Goal: Task Accomplishment & Management: Use online tool/utility

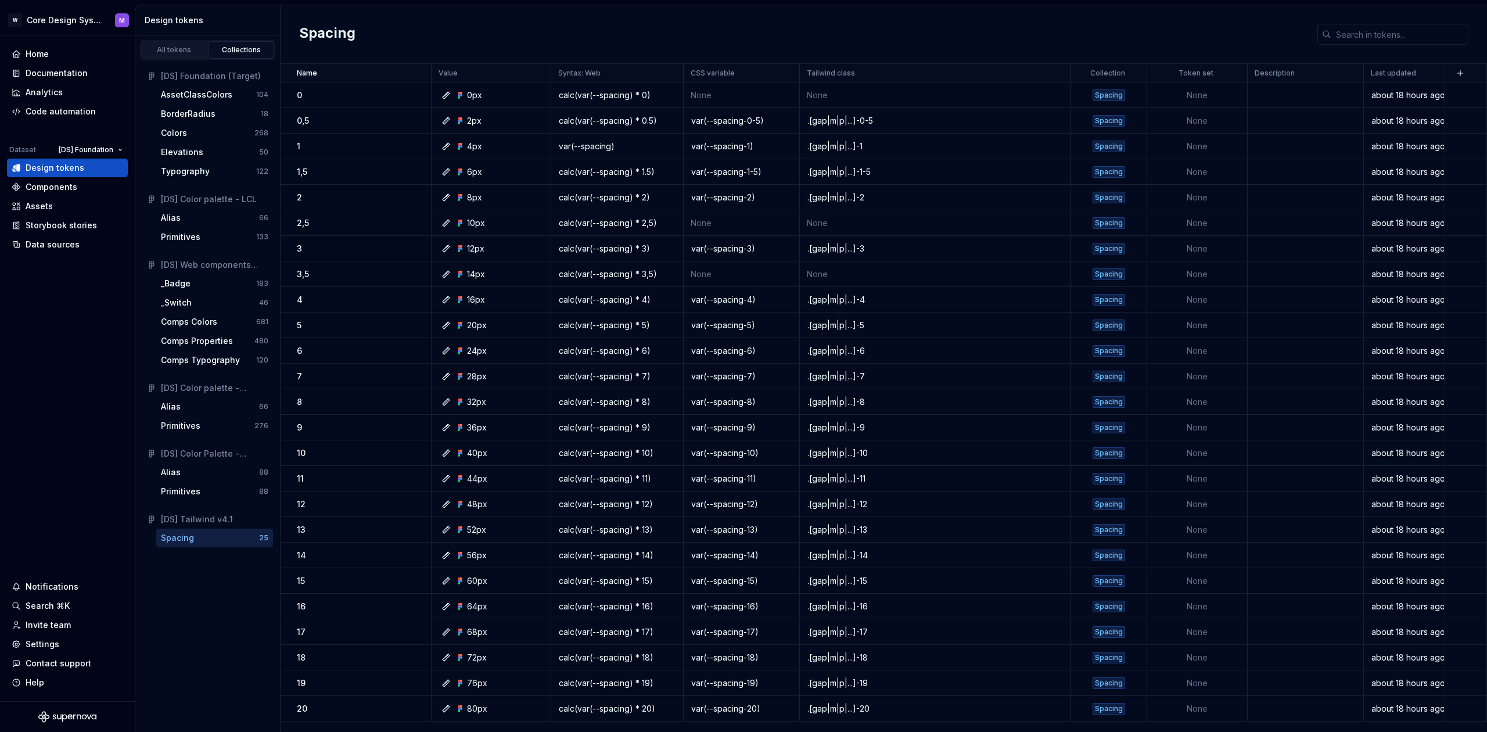
click at [86, 117] on div "Code automation" at bounding box center [61, 112] width 70 height 12
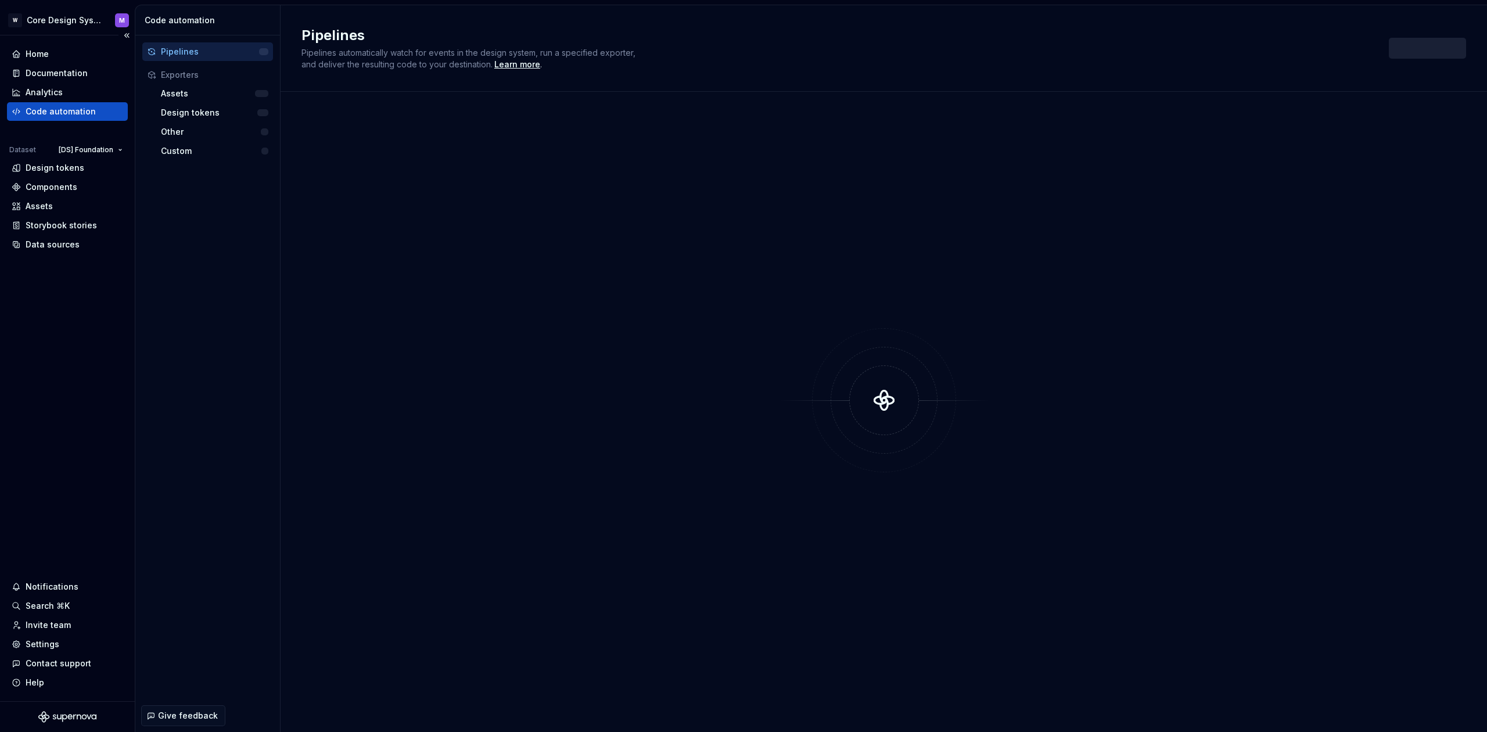
click at [87, 114] on div "Code automation" at bounding box center [61, 112] width 70 height 12
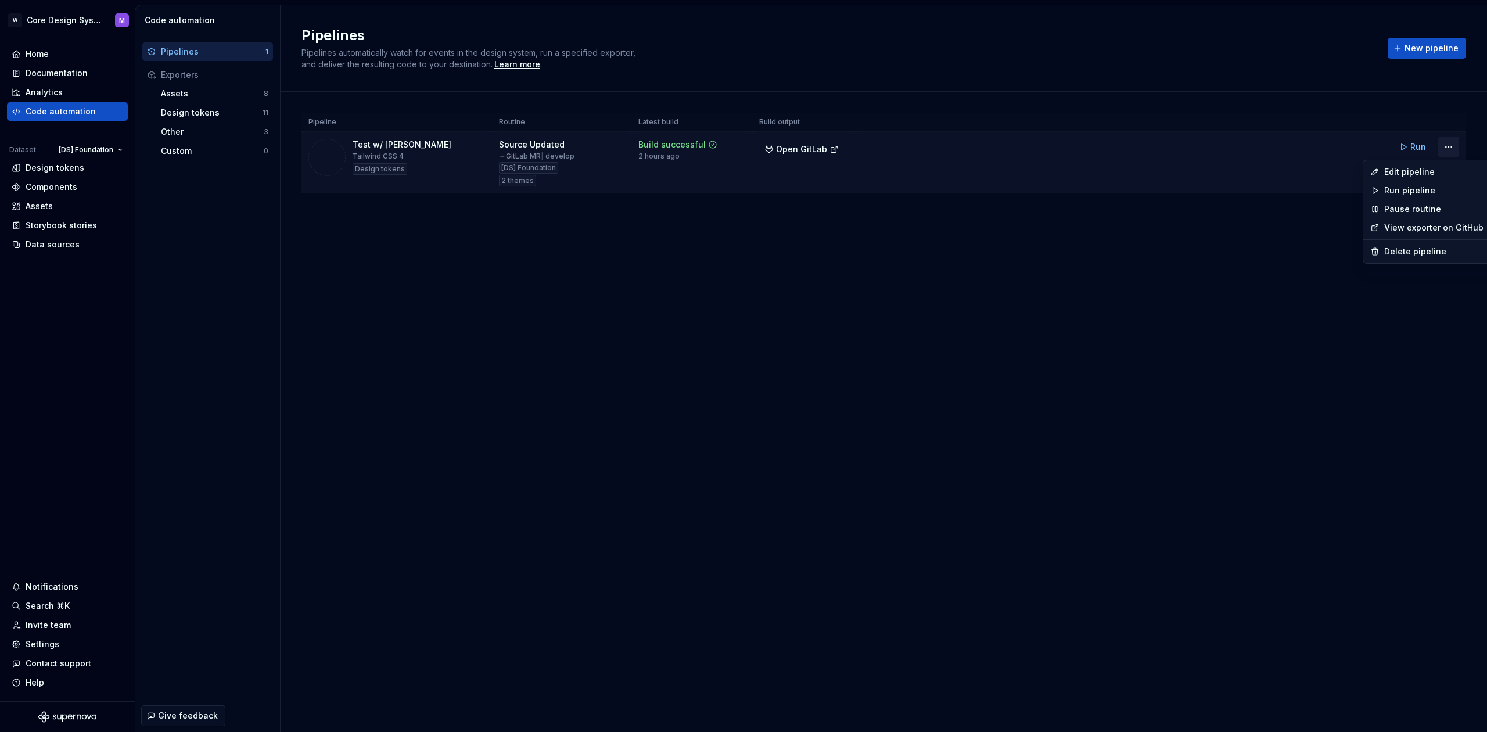
click at [1450, 151] on html "W Core Design System M Home Documentation Analytics Code automation Dataset [DS…" at bounding box center [743, 366] width 1487 height 732
click at [1438, 173] on div "Edit pipeline" at bounding box center [1433, 172] width 99 height 12
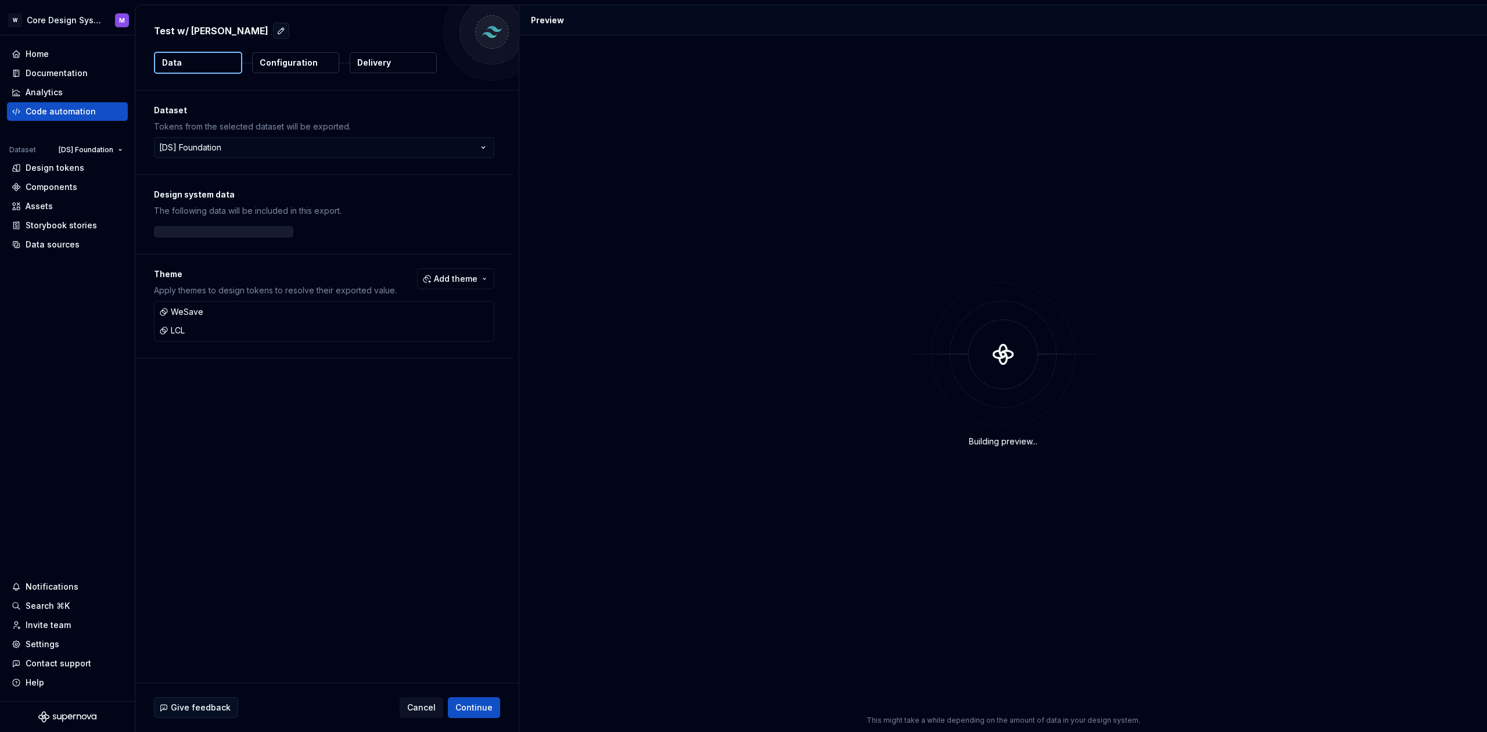
click at [391, 66] on button "Delivery" at bounding box center [393, 62] width 87 height 21
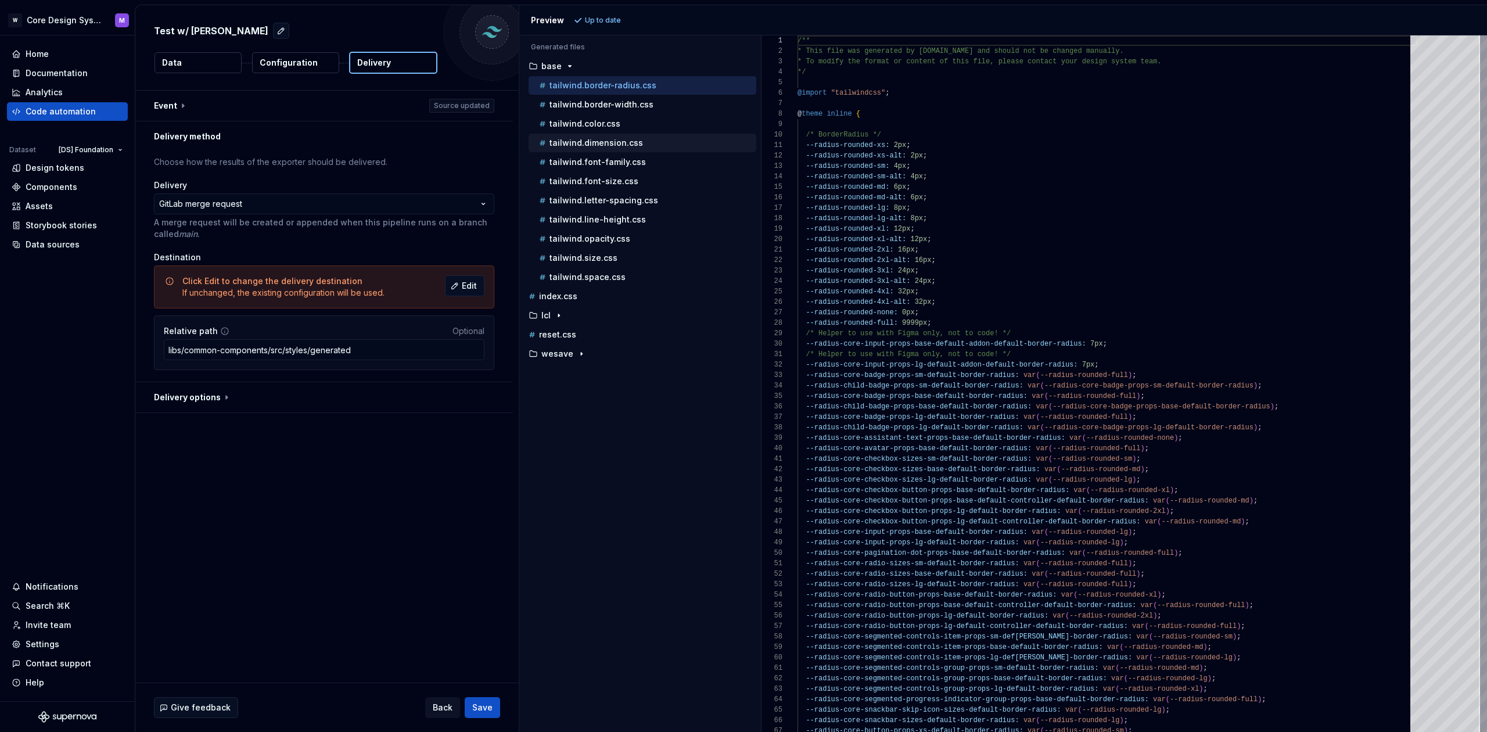
click at [628, 138] on div "tailwind.dimension.css" at bounding box center [647, 143] width 220 height 12
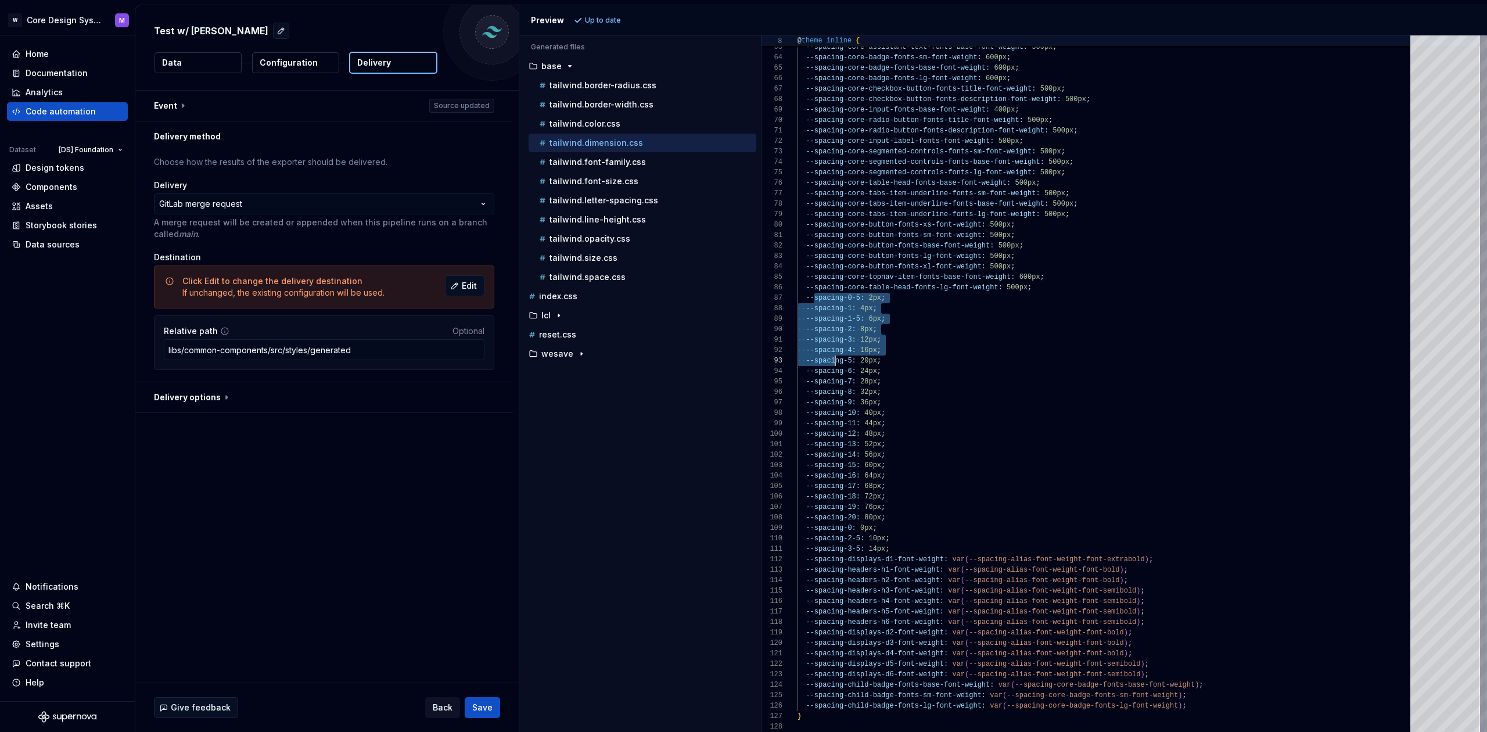
scroll to position [63, 42]
type textarea "**********"
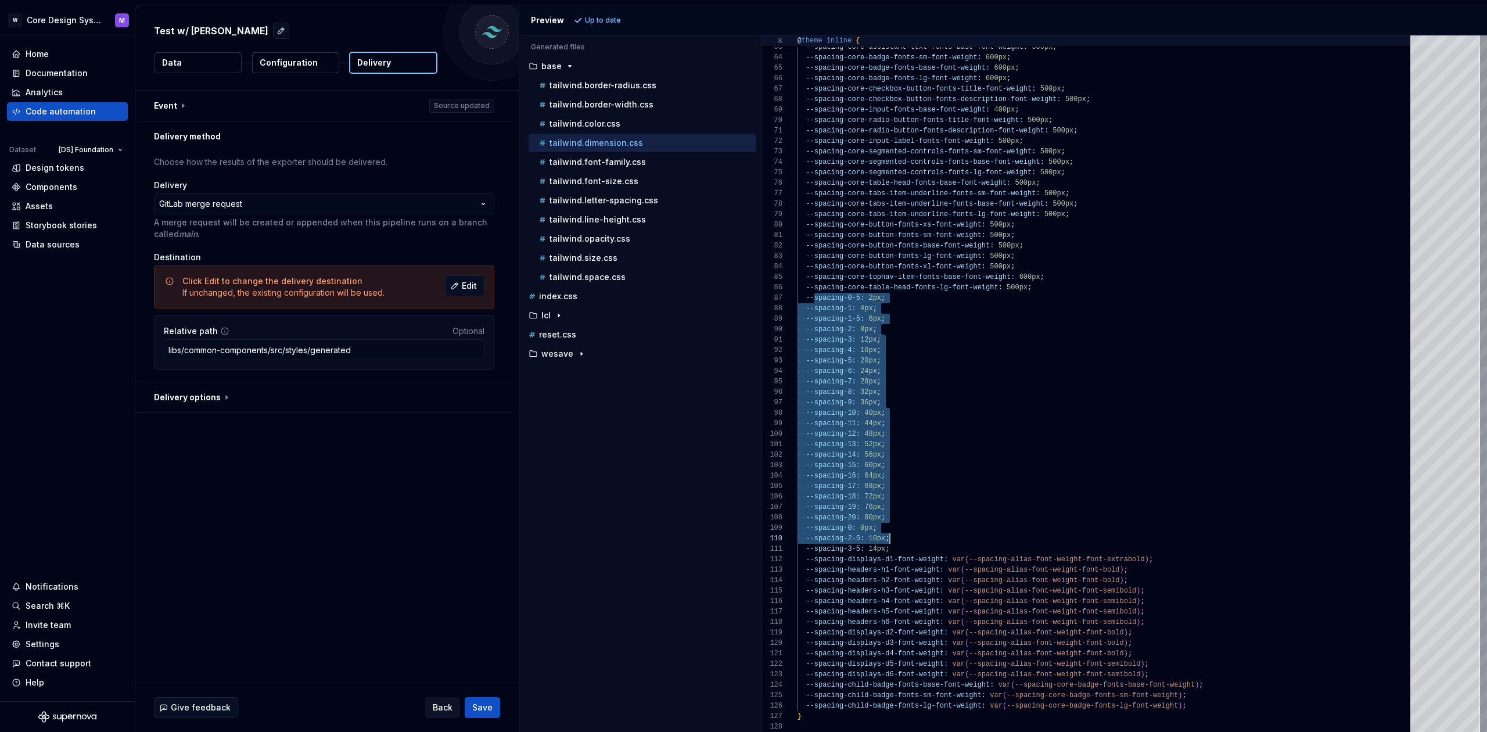
scroll to position [63, 92]
drag, startPoint x: 813, startPoint y: 299, endPoint x: 897, endPoint y: 551, distance: 265.5
click at [897, 551] on div "--spacing-shadow-2xl-effect-slot-1-spread: -12px ; --spacing-core-assistant-tex…" at bounding box center [1107, 63] width 620 height 1338
